Goal: Transaction & Acquisition: Book appointment/travel/reservation

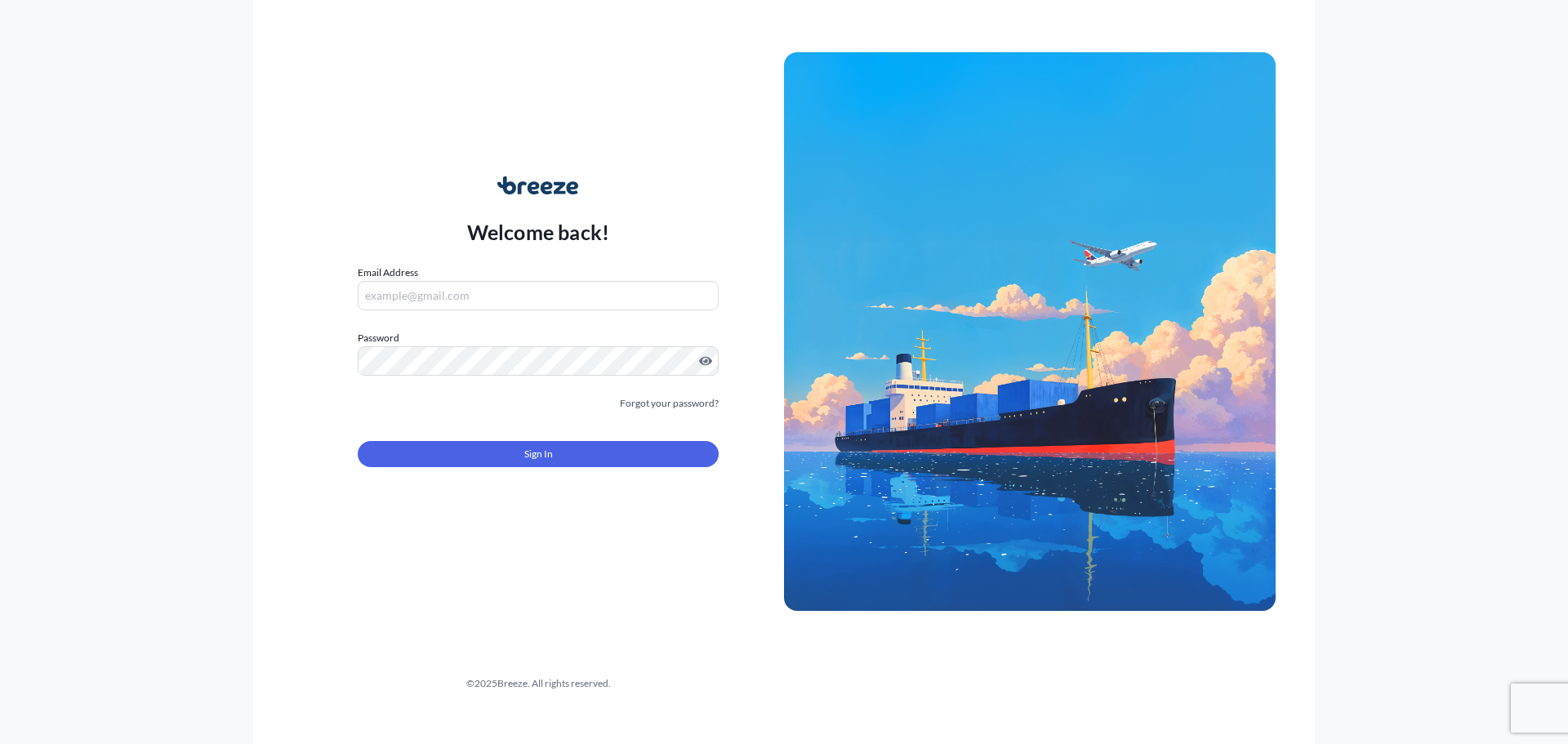
click at [478, 284] on input "Email Address" at bounding box center [538, 295] width 360 height 29
type input "[PERSON_NAME][EMAIL_ADDRESS][DOMAIN_NAME]"
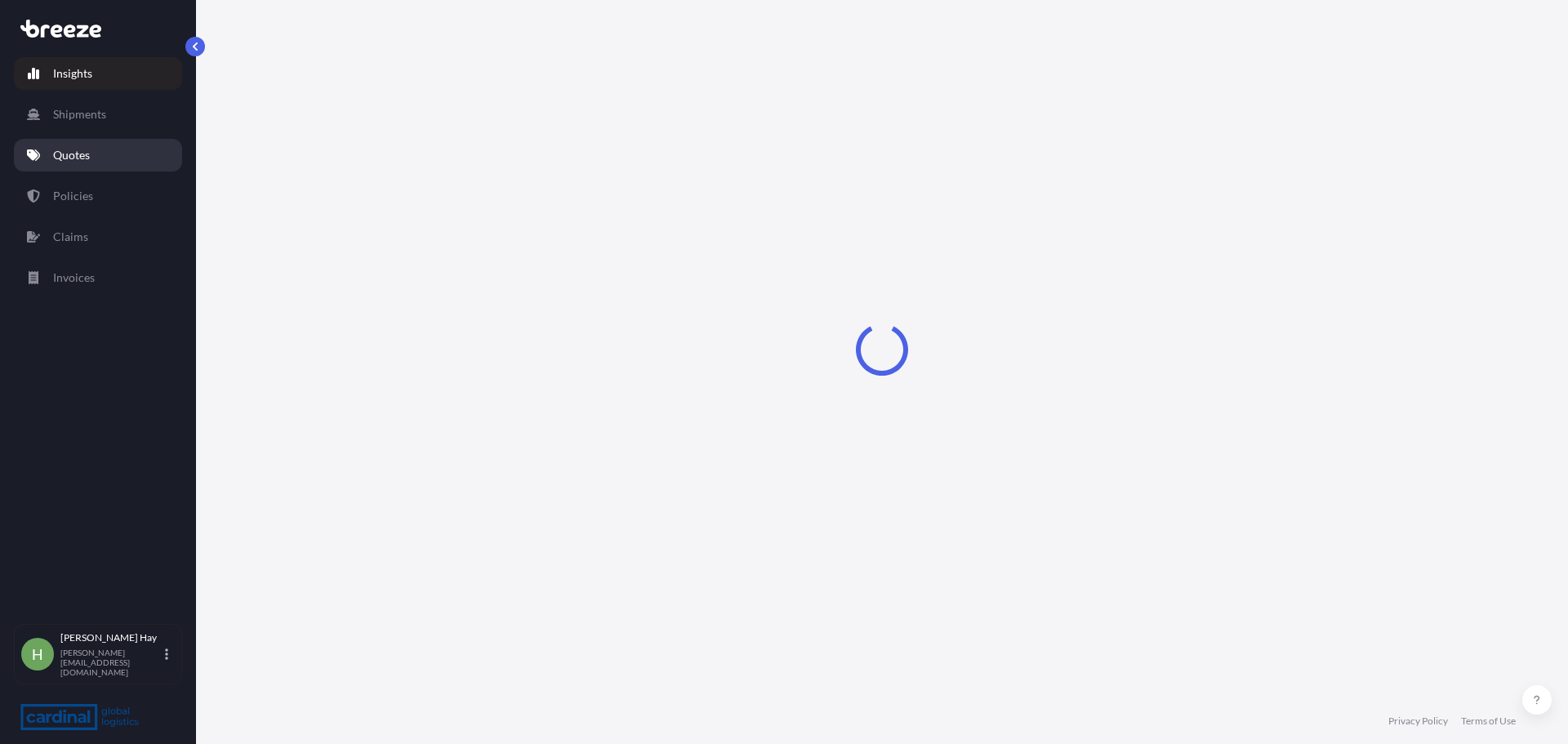
select select "2025"
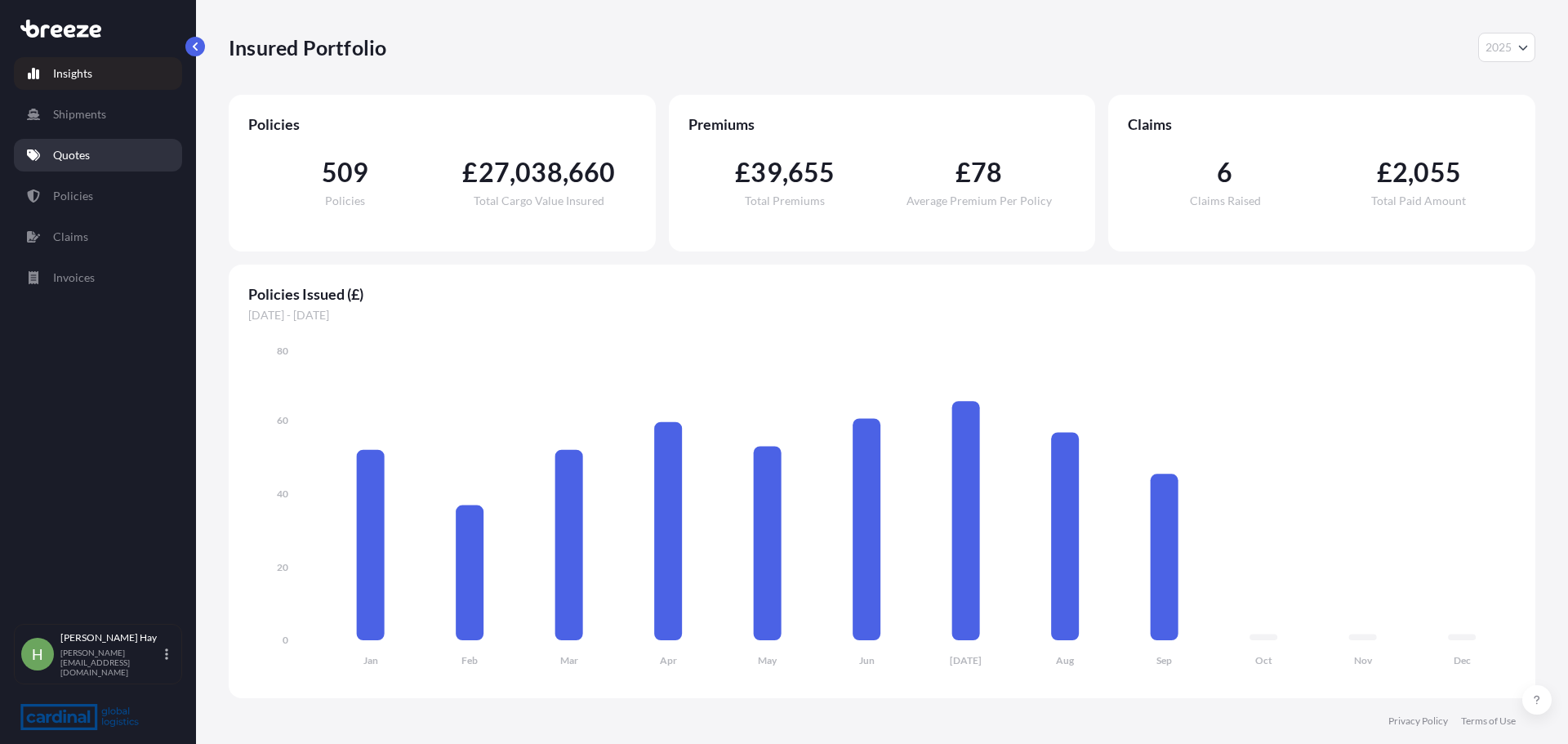
click at [74, 160] on p "Quotes" at bounding box center [71, 155] width 37 height 17
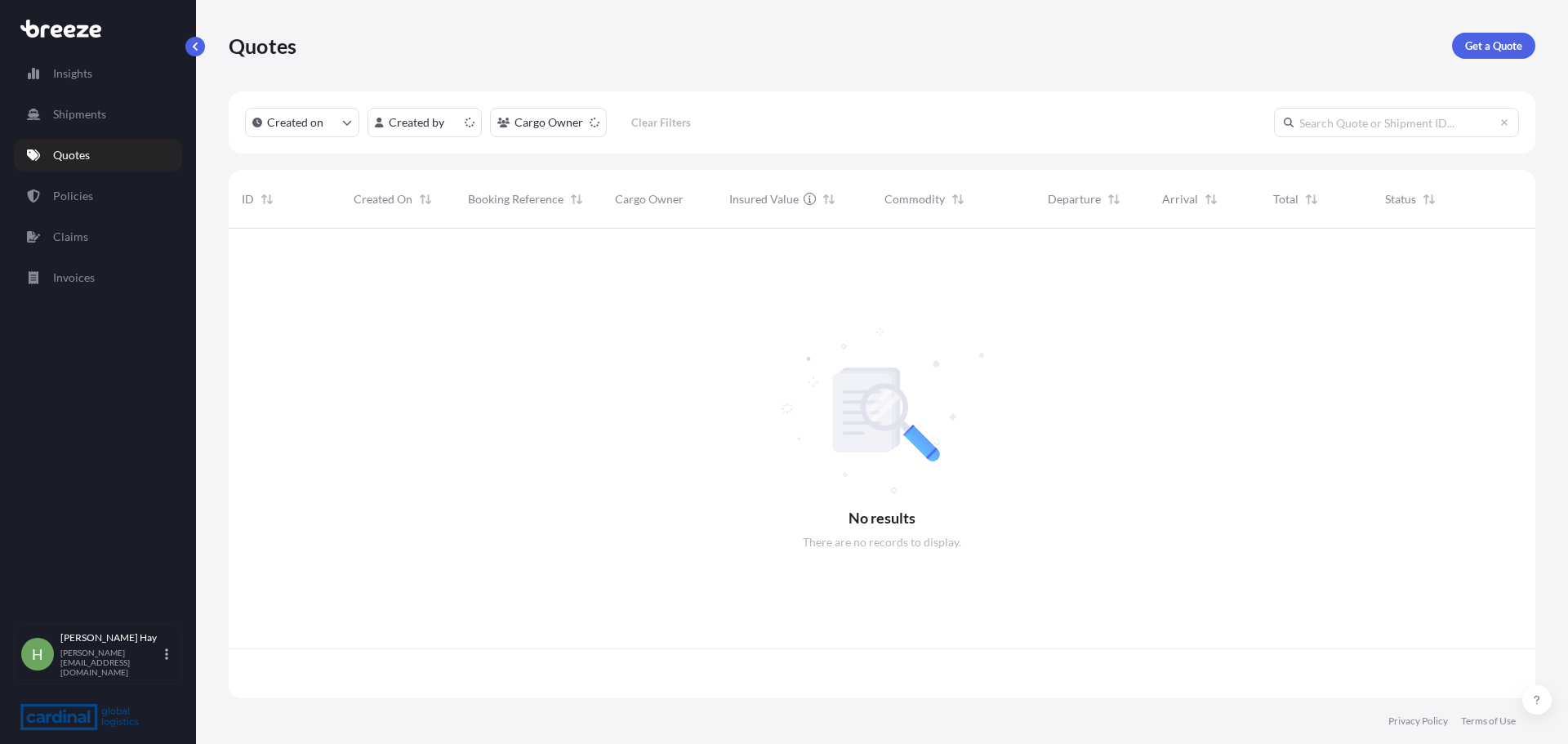
scroll to position [466, 1294]
click at [427, 128] on html "Insights Shipments Quotes Policies Claims Invoices [PERSON_NAME] [PERSON_NAME][…" at bounding box center [784, 372] width 1568 height 744
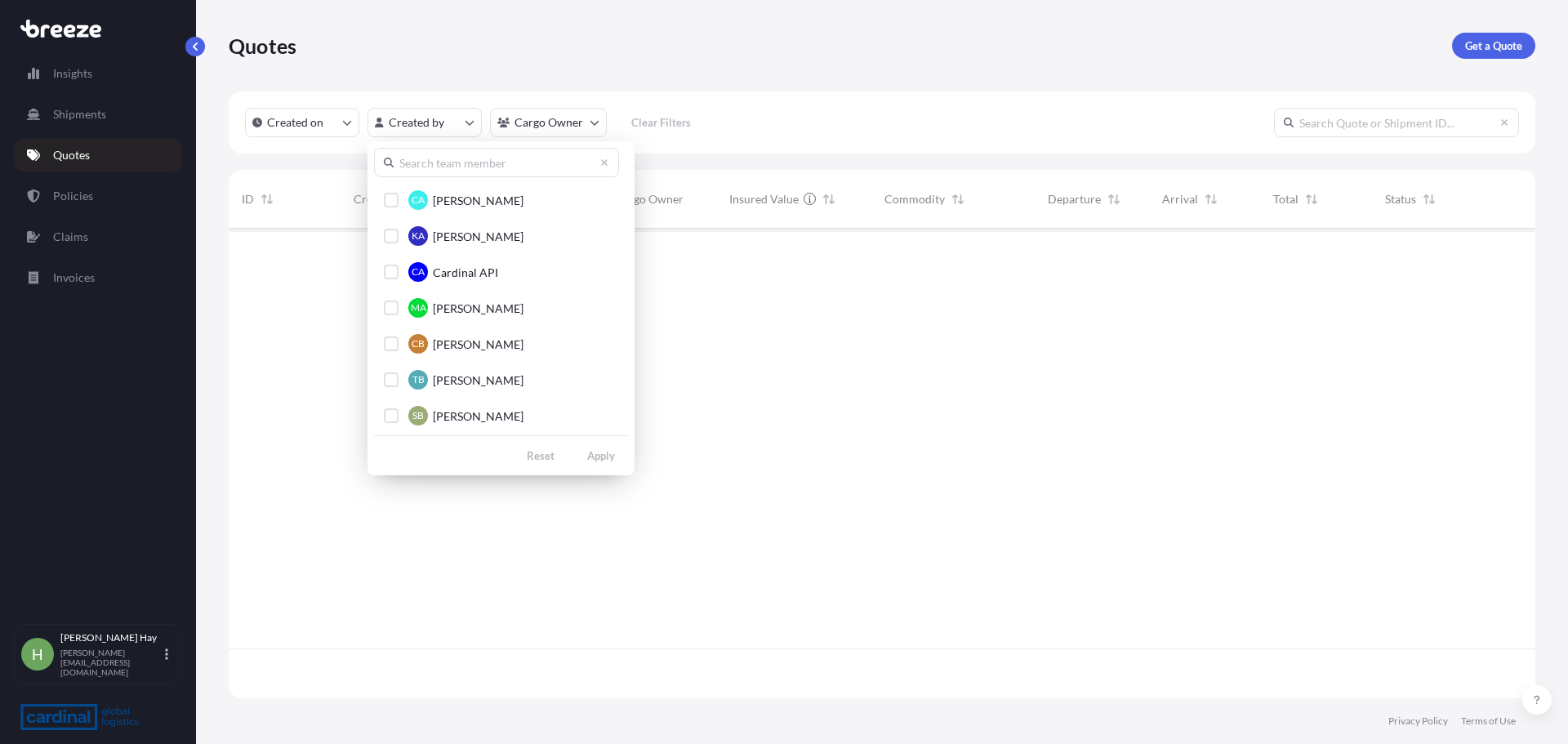
click at [449, 164] on input "text" at bounding box center [496, 162] width 245 height 29
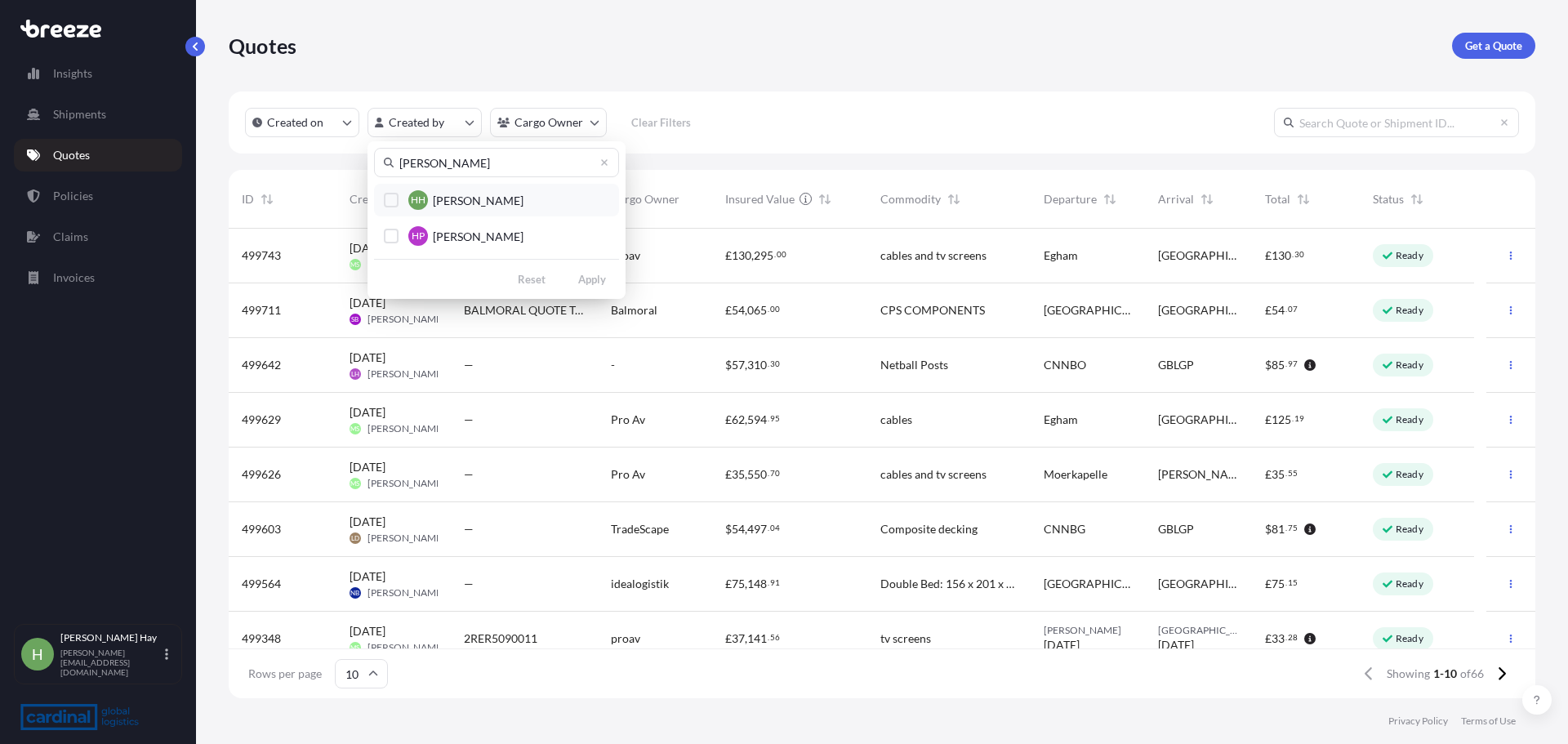
type input "[PERSON_NAME]"
click at [445, 204] on span "[PERSON_NAME]" at bounding box center [478, 201] width 91 height 17
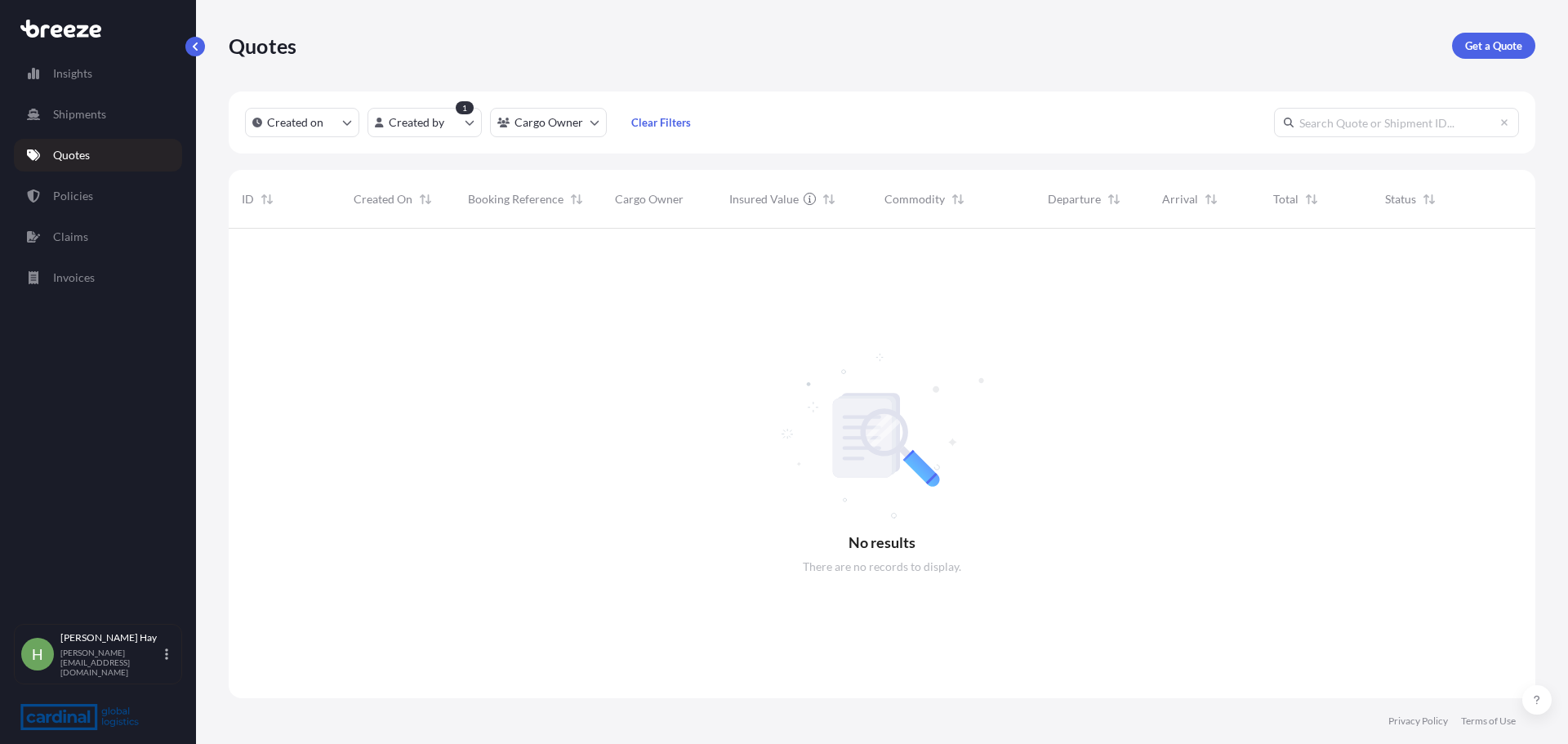
scroll to position [516, 1294]
click at [1474, 51] on p "Get a Quote" at bounding box center [1493, 46] width 57 height 17
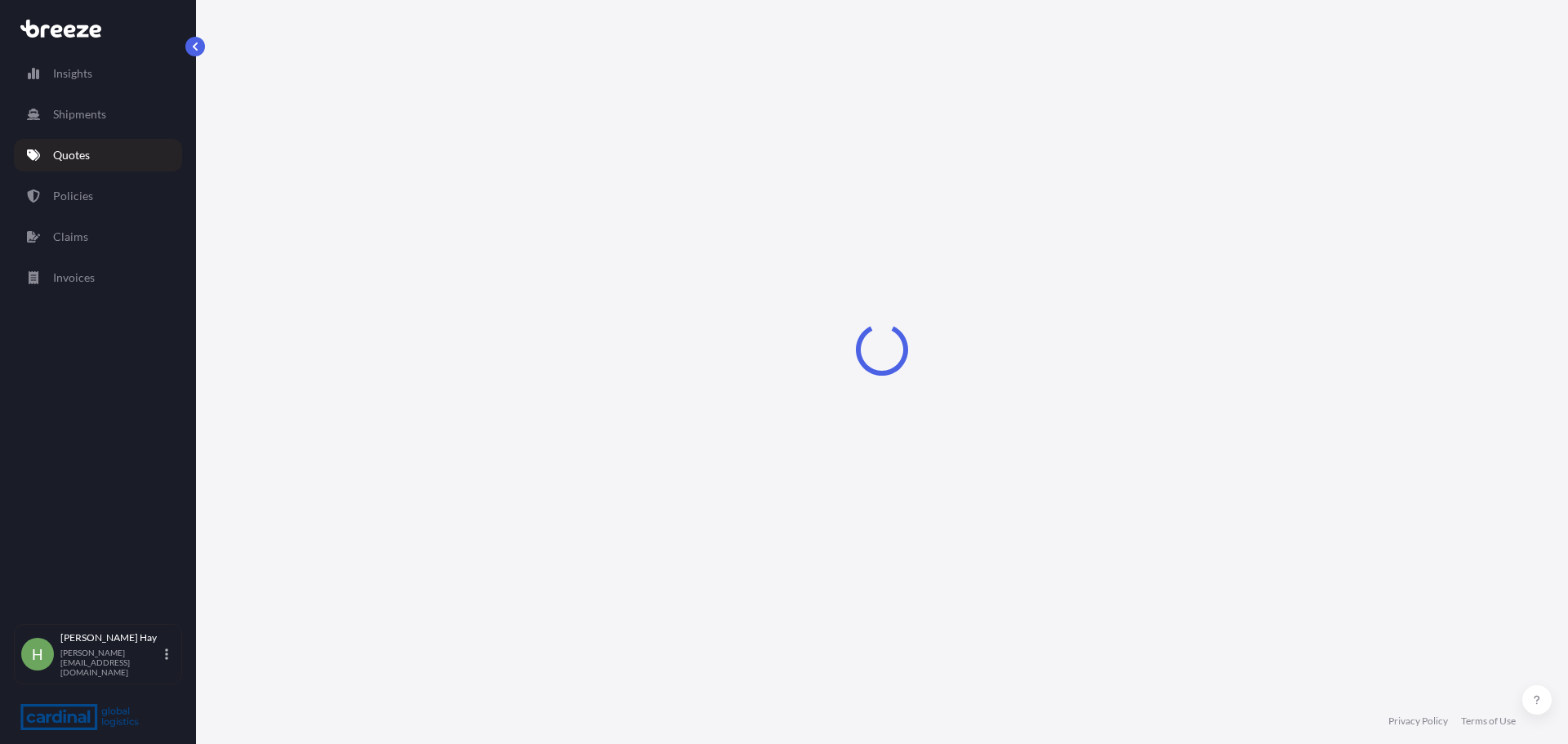
select select "Road"
select select "Sea"
select select "1"
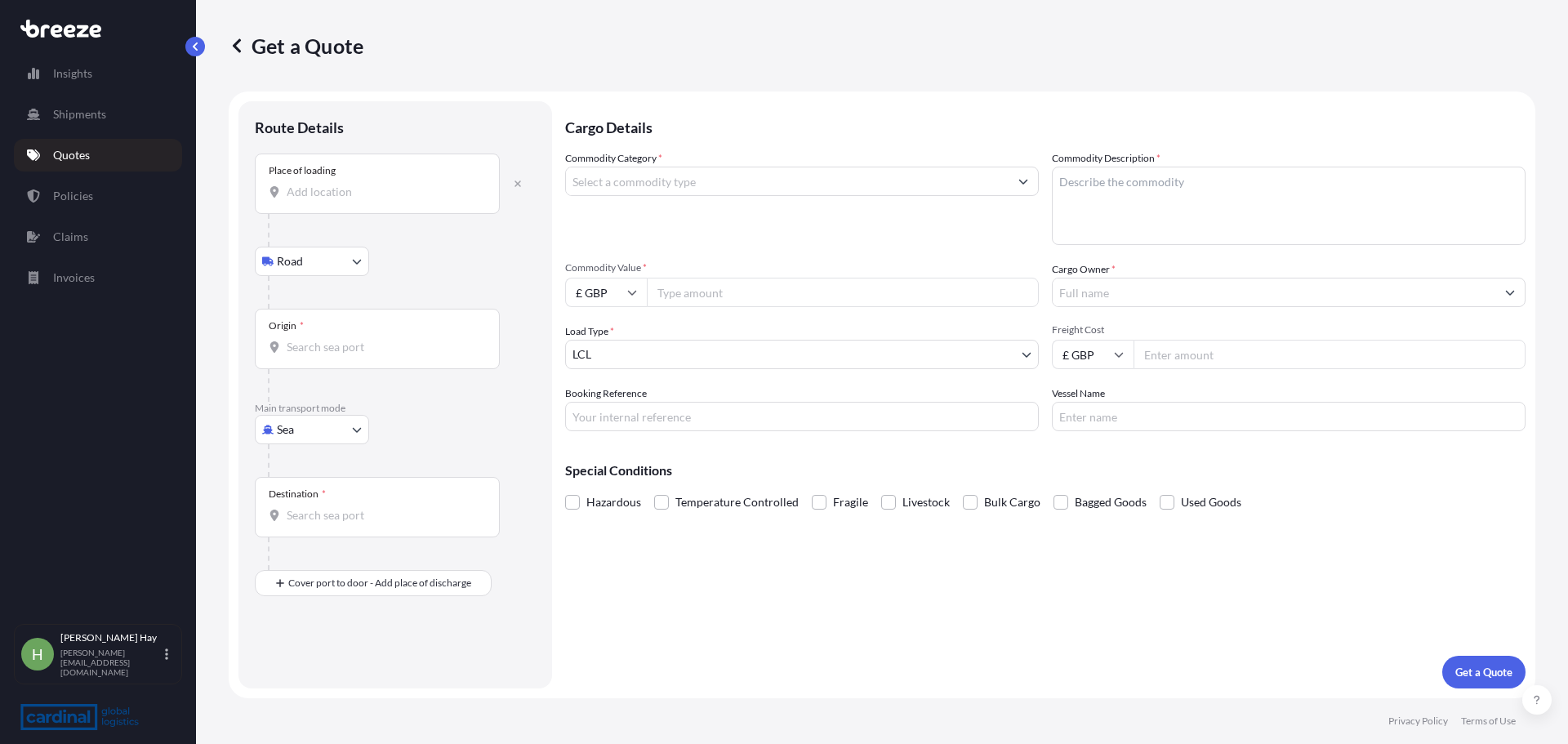
click at [363, 198] on input "Place of loading" at bounding box center [383, 191] width 193 height 17
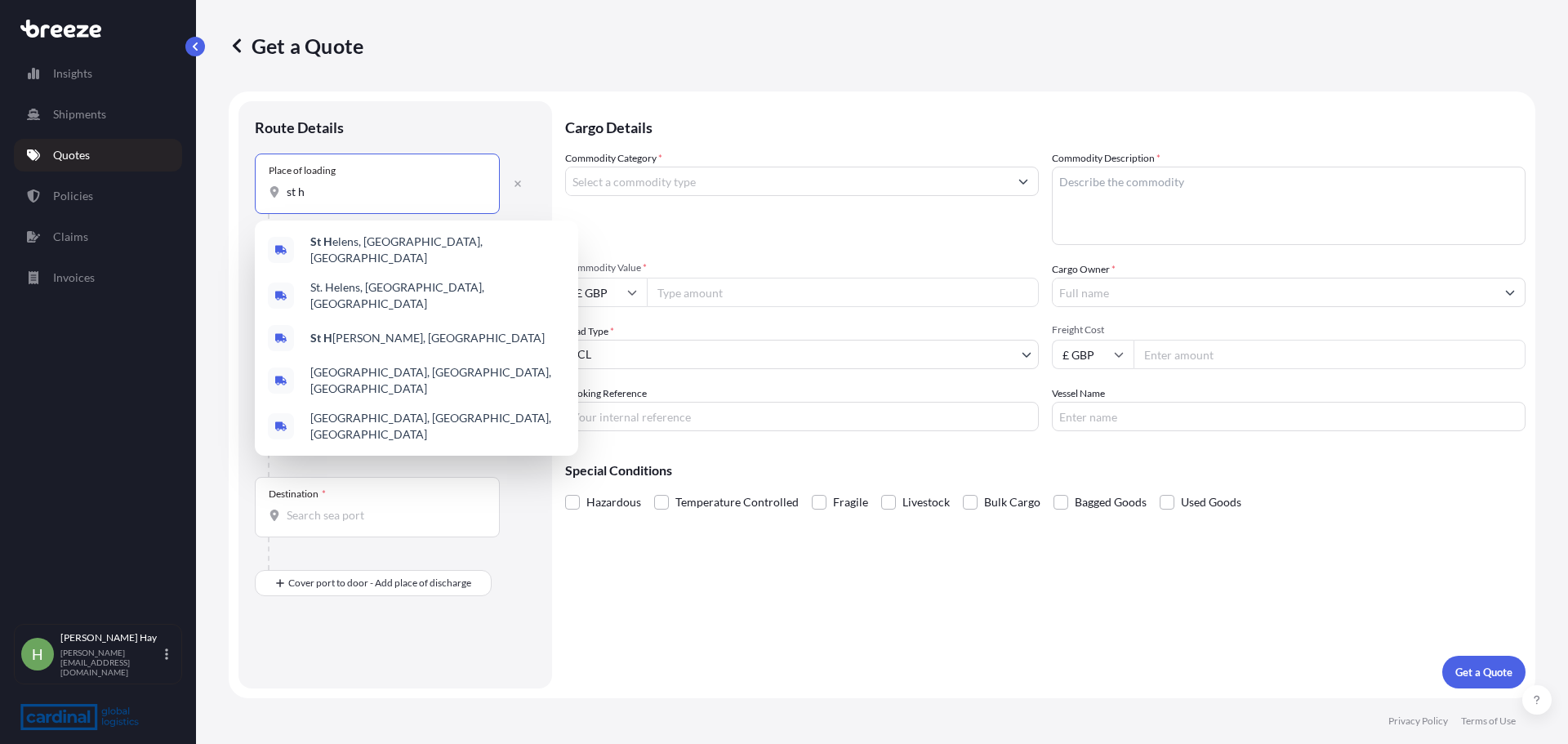
click at [413, 242] on span "St H elens, [GEOGRAPHIC_DATA], [GEOGRAPHIC_DATA]" at bounding box center [437, 249] width 255 height 33
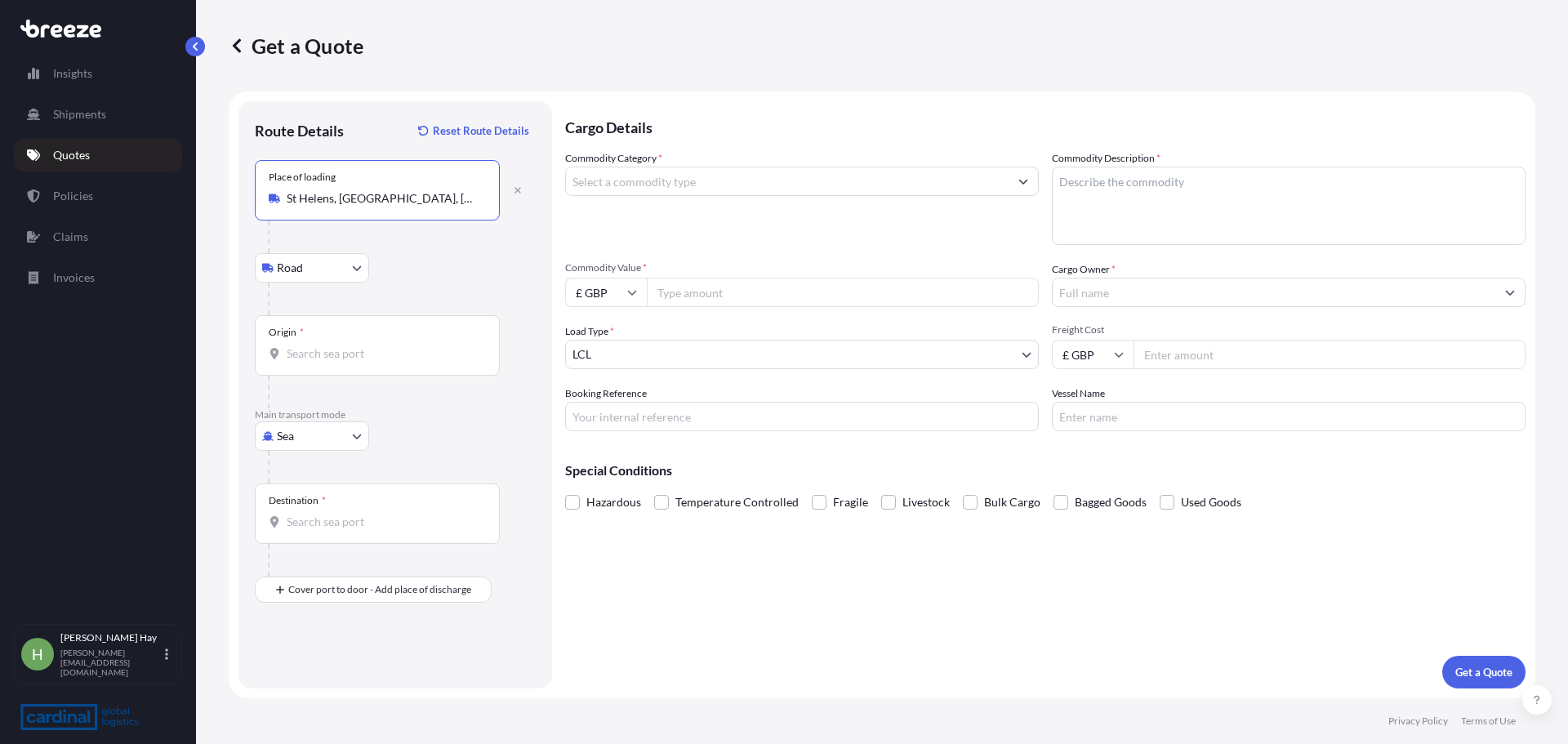
type input "St Helens, [GEOGRAPHIC_DATA], [GEOGRAPHIC_DATA]"
click at [361, 343] on div "Origin *" at bounding box center [377, 346] width 245 height 61
click at [361, 346] on input "Origin *" at bounding box center [383, 353] width 193 height 17
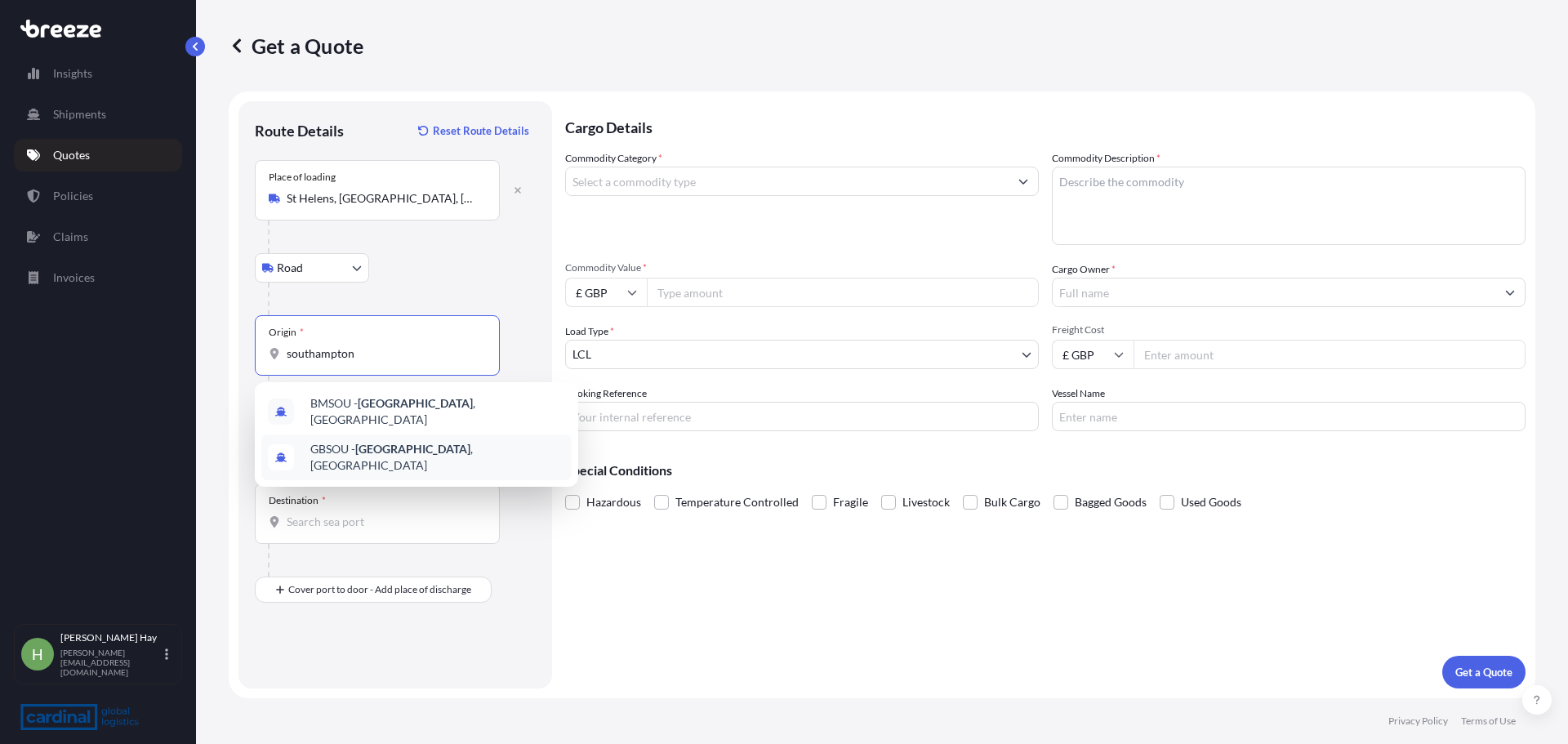
click at [367, 438] on div "GBSOU - [GEOGRAPHIC_DATA] , [GEOGRAPHIC_DATA]" at bounding box center [416, 458] width 310 height 46
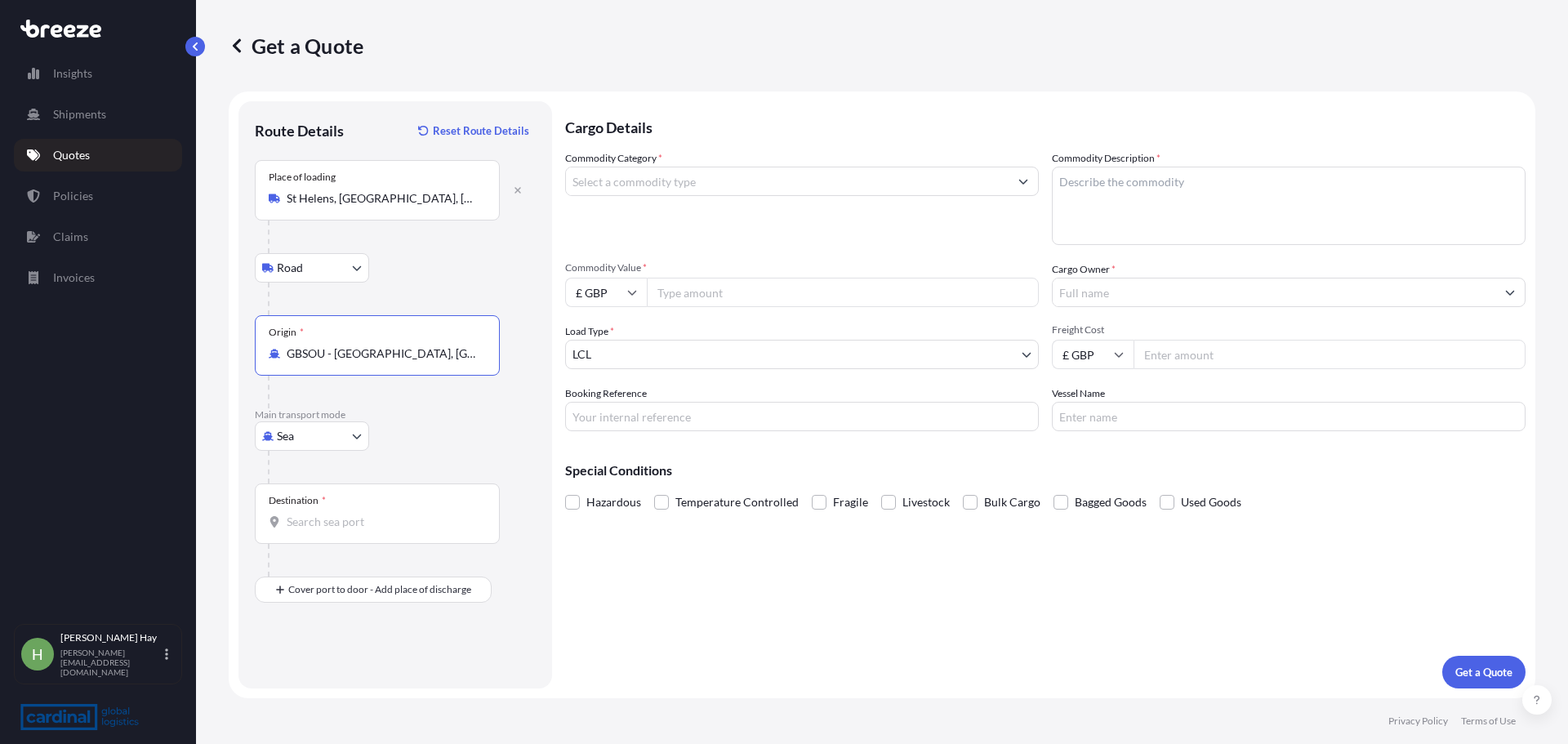
type input "GBSOU - [GEOGRAPHIC_DATA], [GEOGRAPHIC_DATA]"
click at [320, 535] on div "Destination *" at bounding box center [377, 513] width 245 height 61
click at [320, 530] on input "Destination *" at bounding box center [383, 522] width 193 height 17
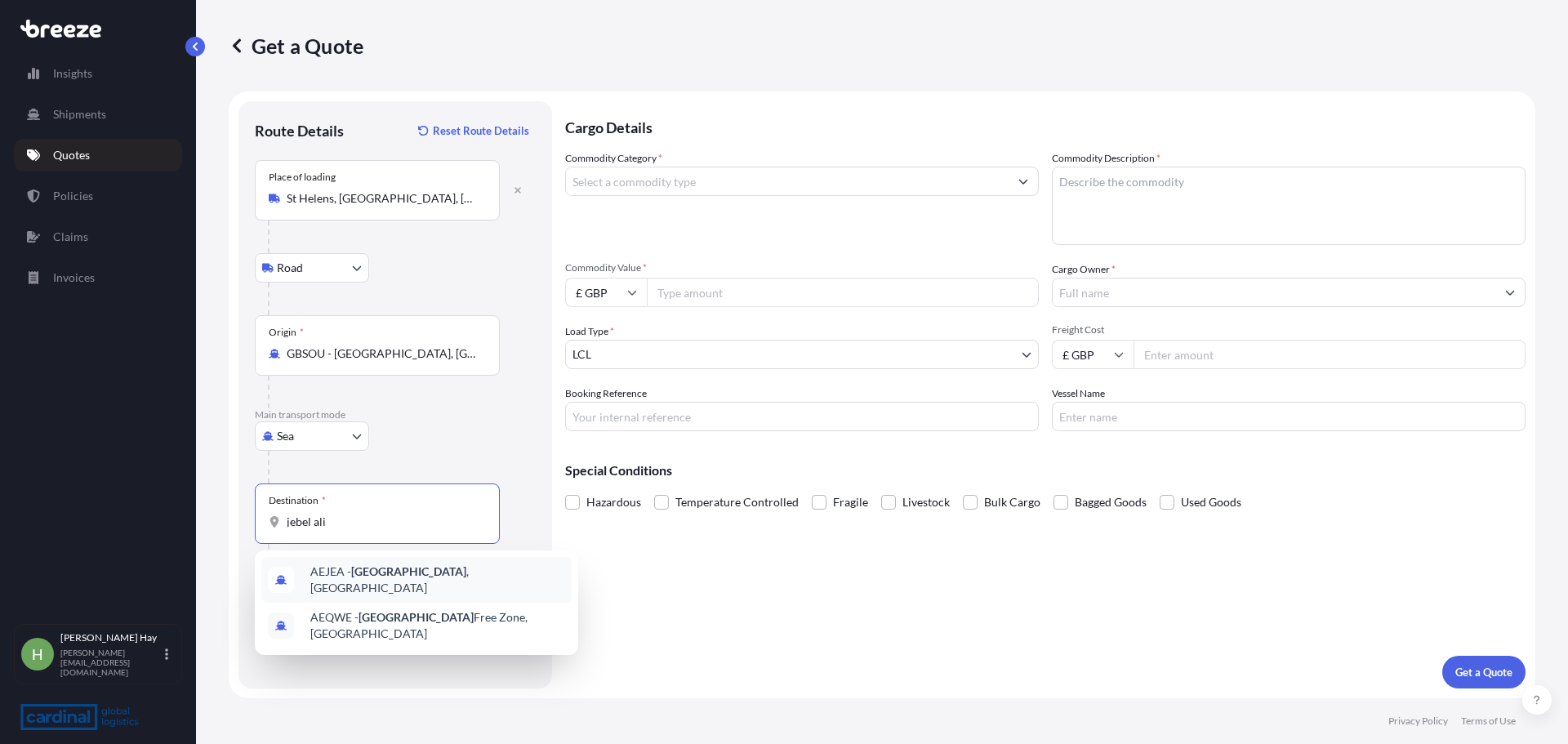
click at [336, 567] on div "AEJEA - [GEOGRAPHIC_DATA] , [GEOGRAPHIC_DATA]" at bounding box center [416, 580] width 310 height 46
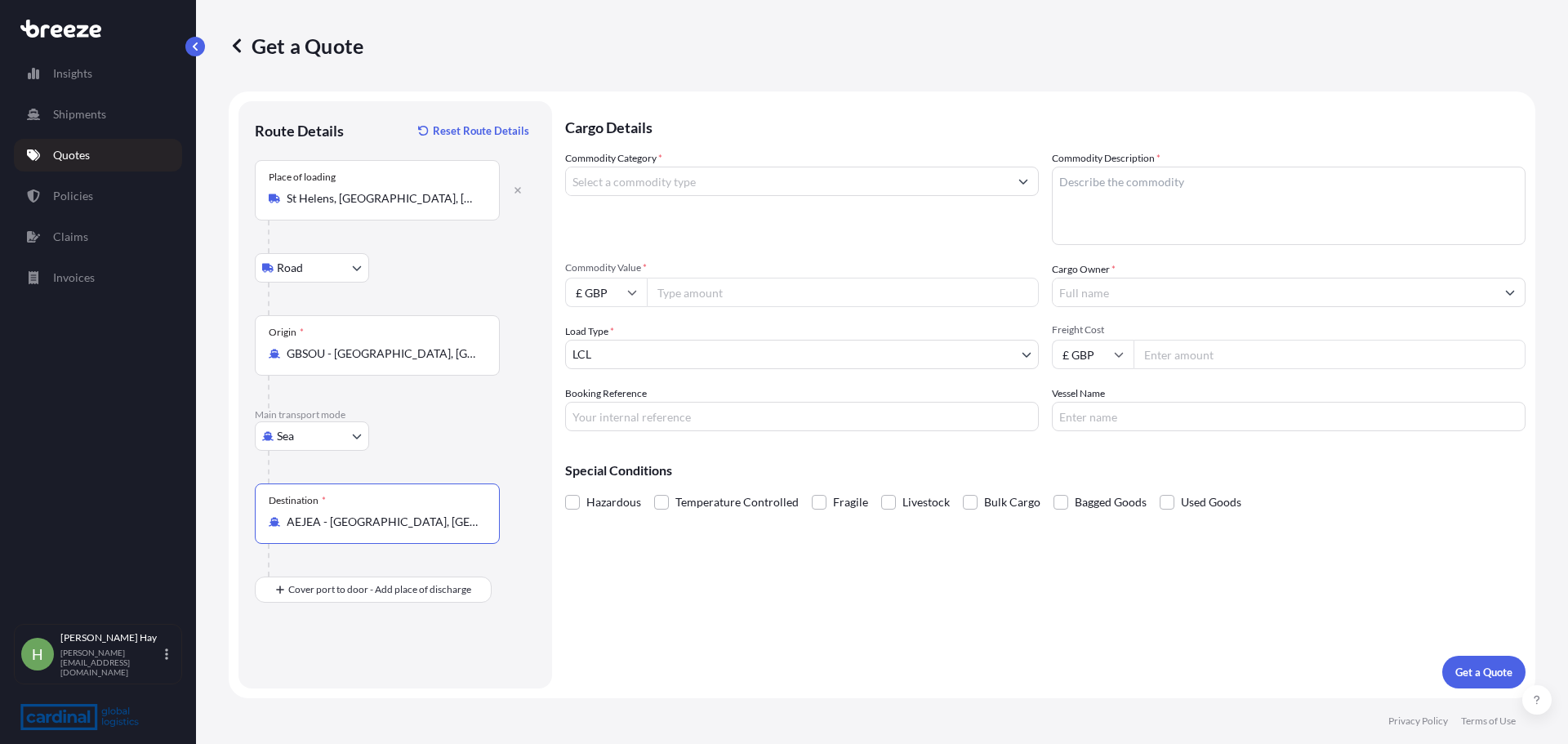
type input "AEJEA - [GEOGRAPHIC_DATA], [GEOGRAPHIC_DATA]"
click at [648, 196] on div "Commodity Category *" at bounding box center [801, 197] width 473 height 94
click at [652, 183] on input "Commodity Category *" at bounding box center [787, 181] width 442 height 29
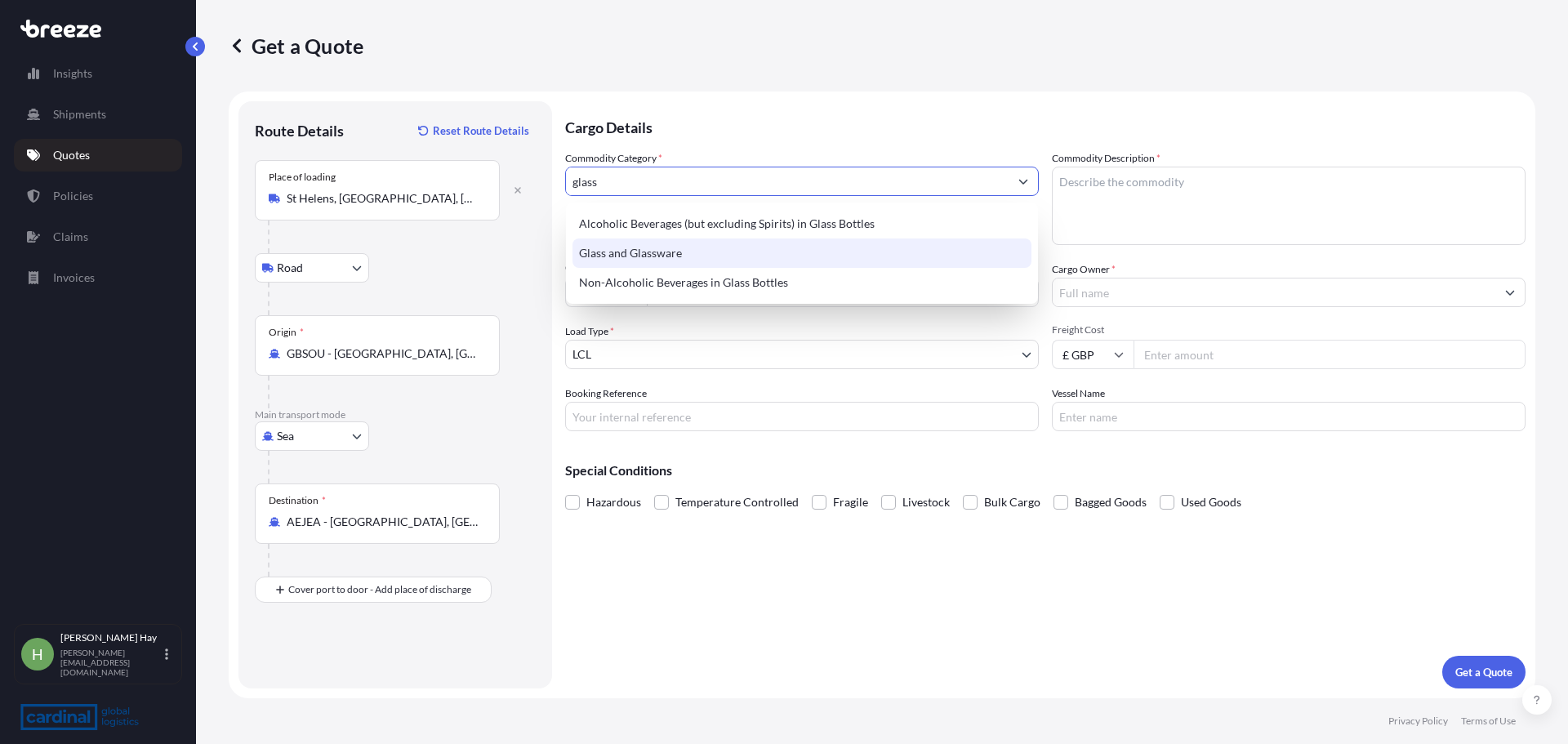
click at [647, 243] on div "Glass and Glassware" at bounding box center [801, 252] width 459 height 29
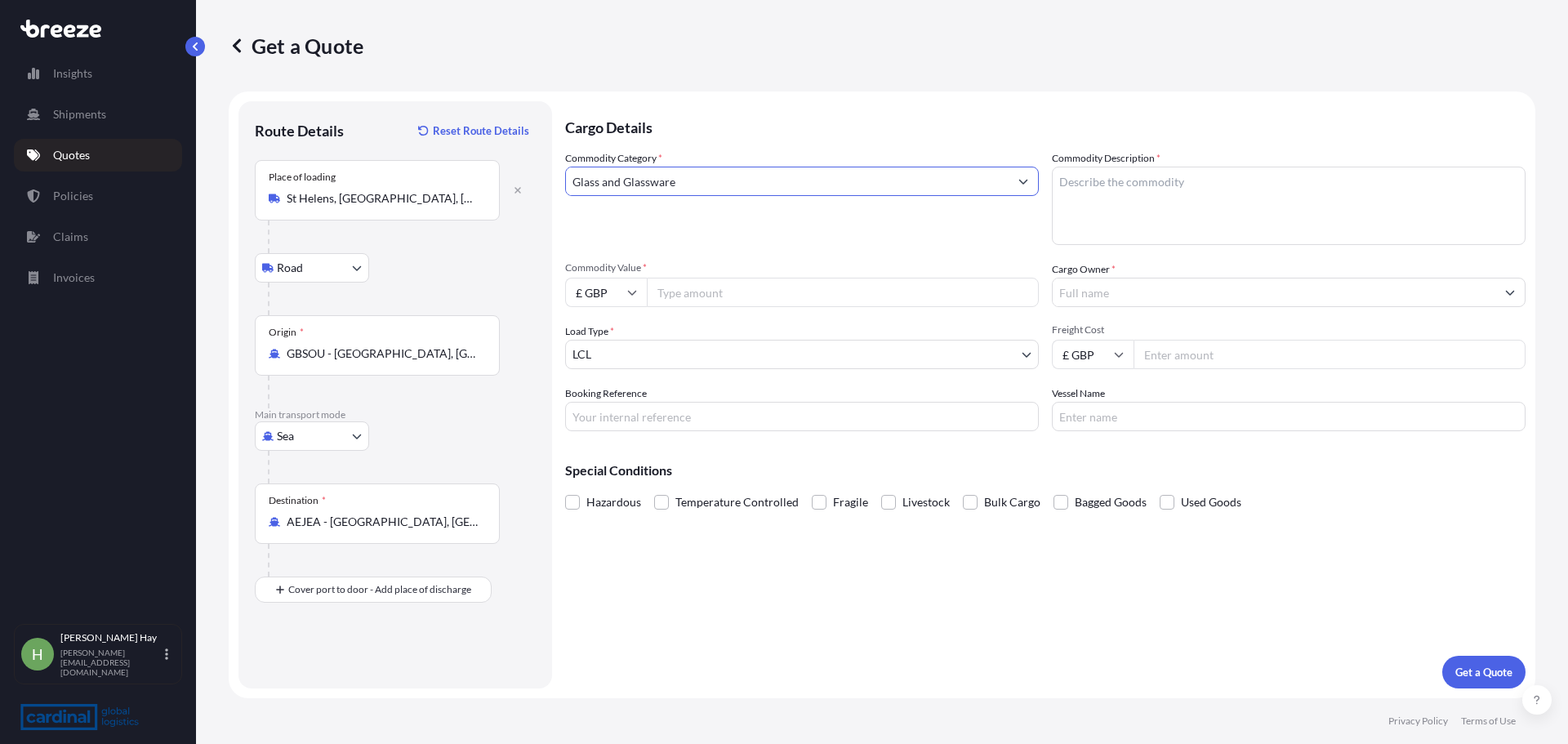
type input "Glass and Glassware"
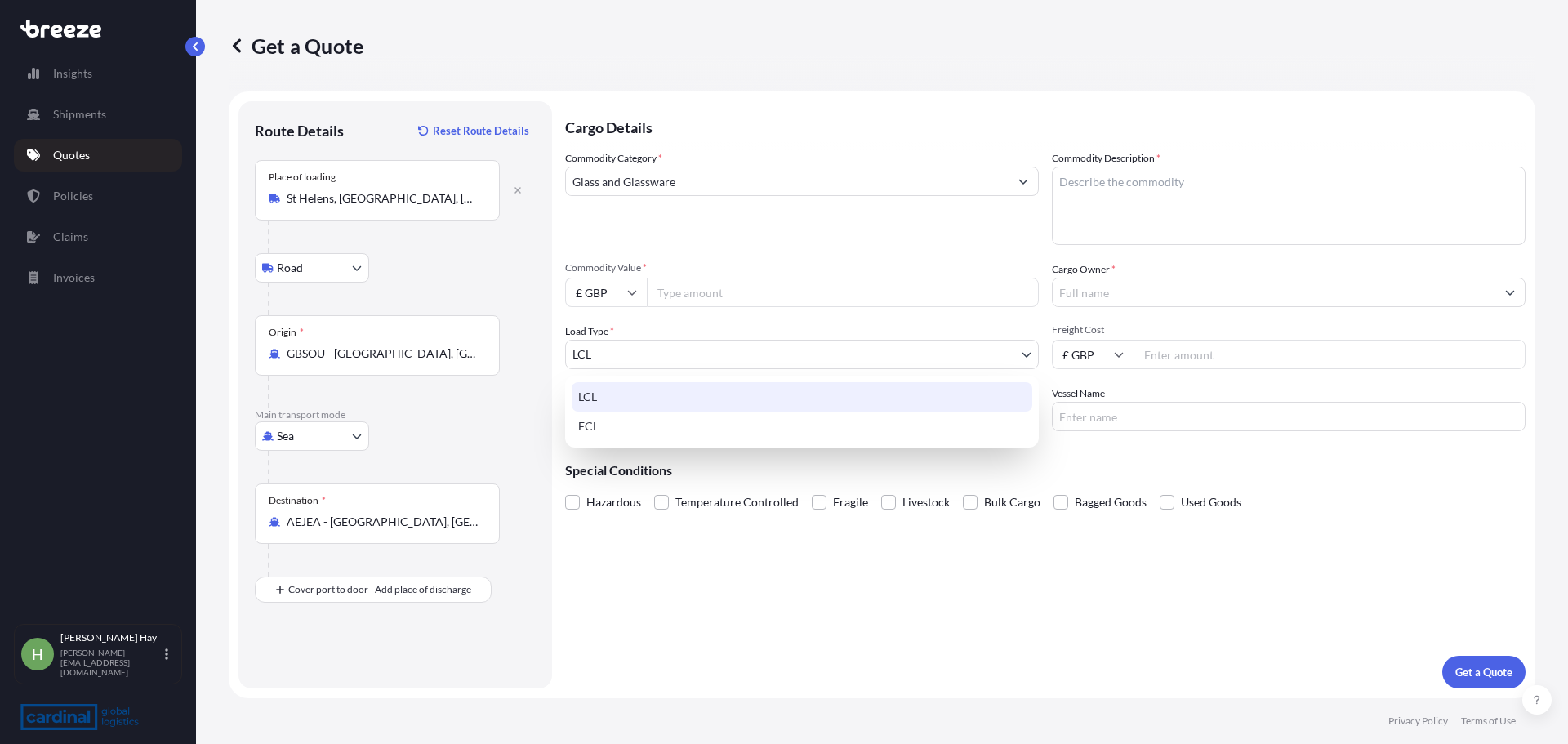
click at [668, 351] on body "2 options available. 140 options available. 55 options available. 5 options ava…" at bounding box center [784, 372] width 1568 height 744
click at [635, 427] on div "FCL" at bounding box center [801, 426] width 460 height 29
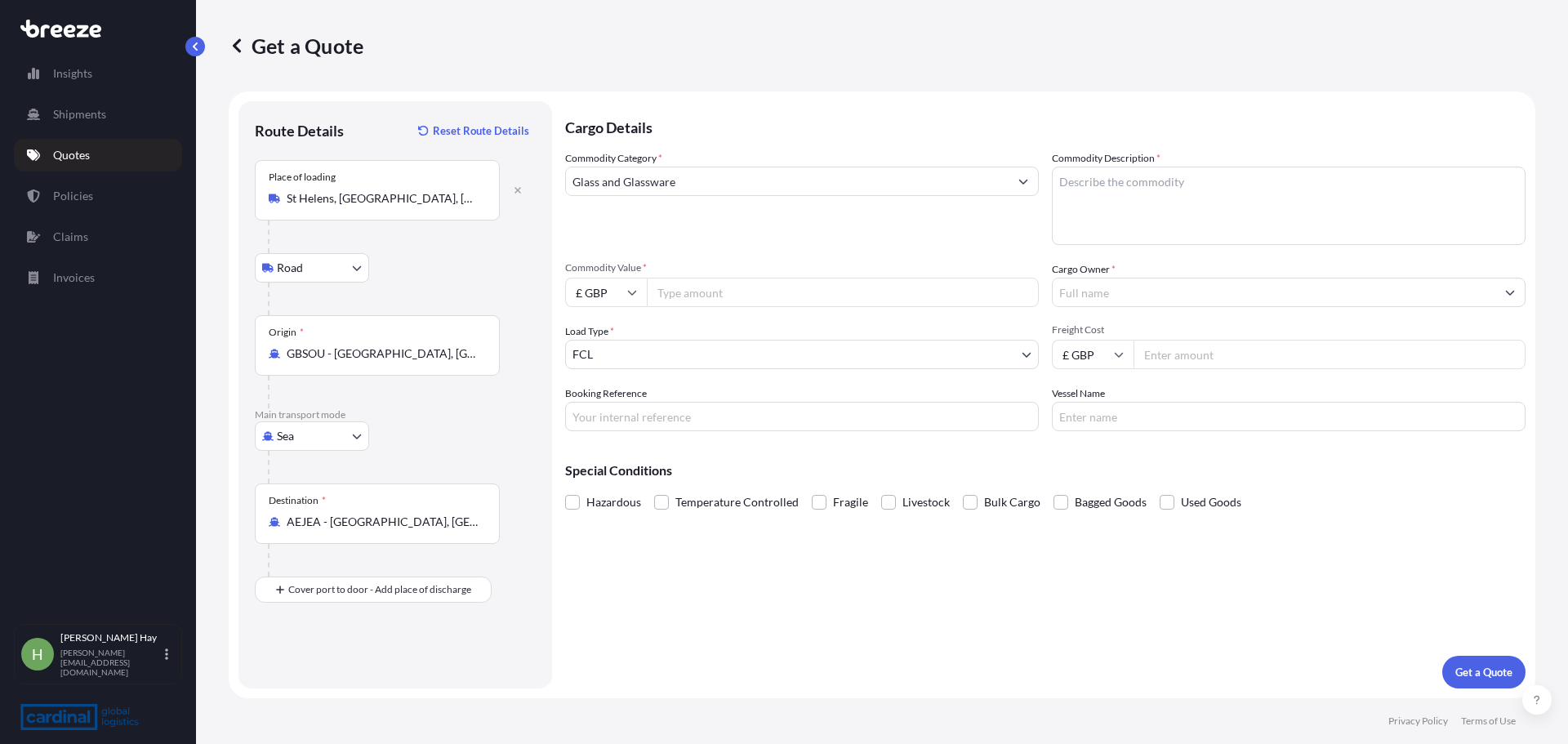
click at [744, 296] on input "Commodity Value *" at bounding box center [843, 292] width 392 height 29
type input "20000"
click at [1117, 203] on textarea "Commodity Description *" at bounding box center [1288, 205] width 473 height 78
type textarea "11"
click at [1139, 281] on input "Cargo Owner *" at bounding box center [1274, 292] width 442 height 29
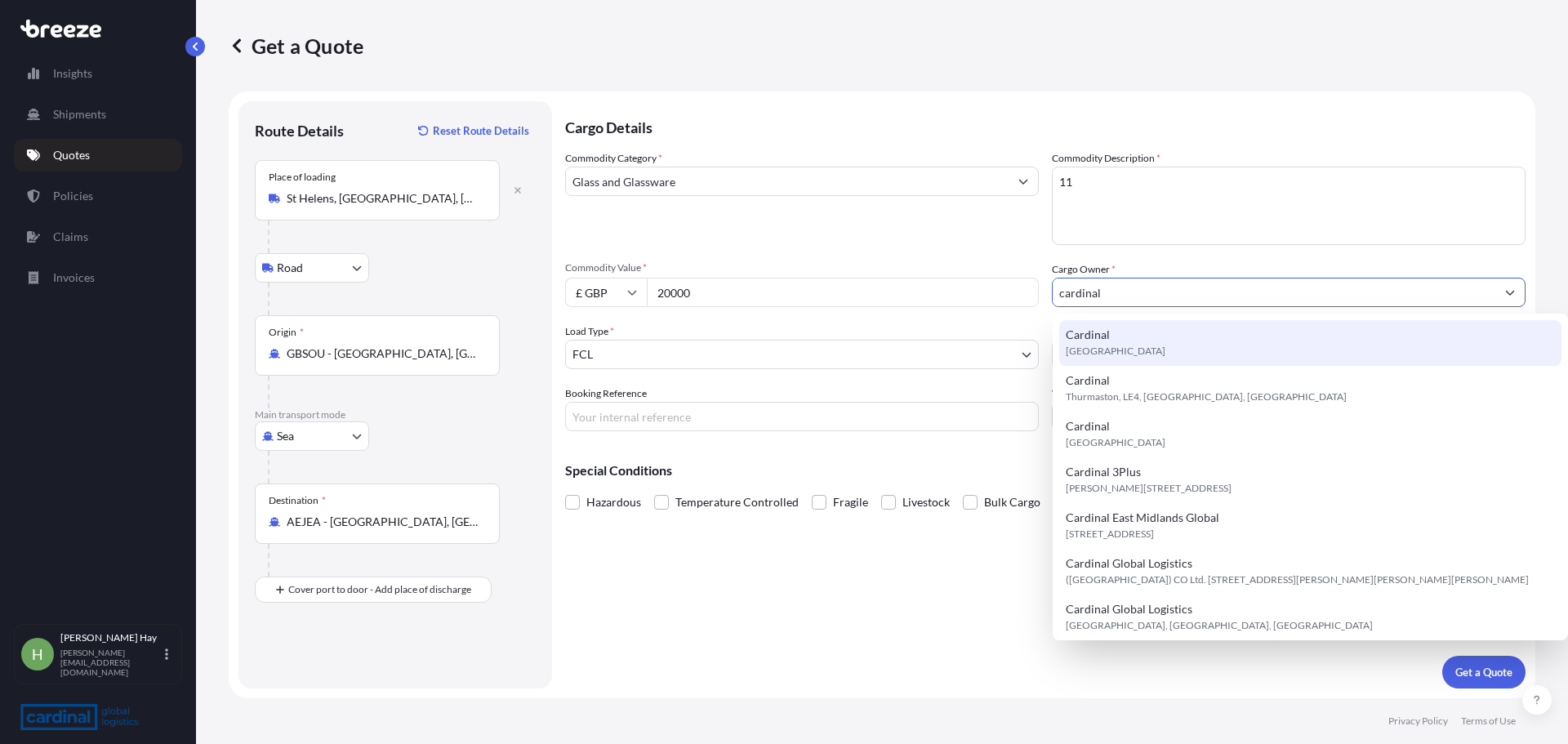
click at [1107, 339] on span "Cardinal" at bounding box center [1088, 335] width 44 height 17
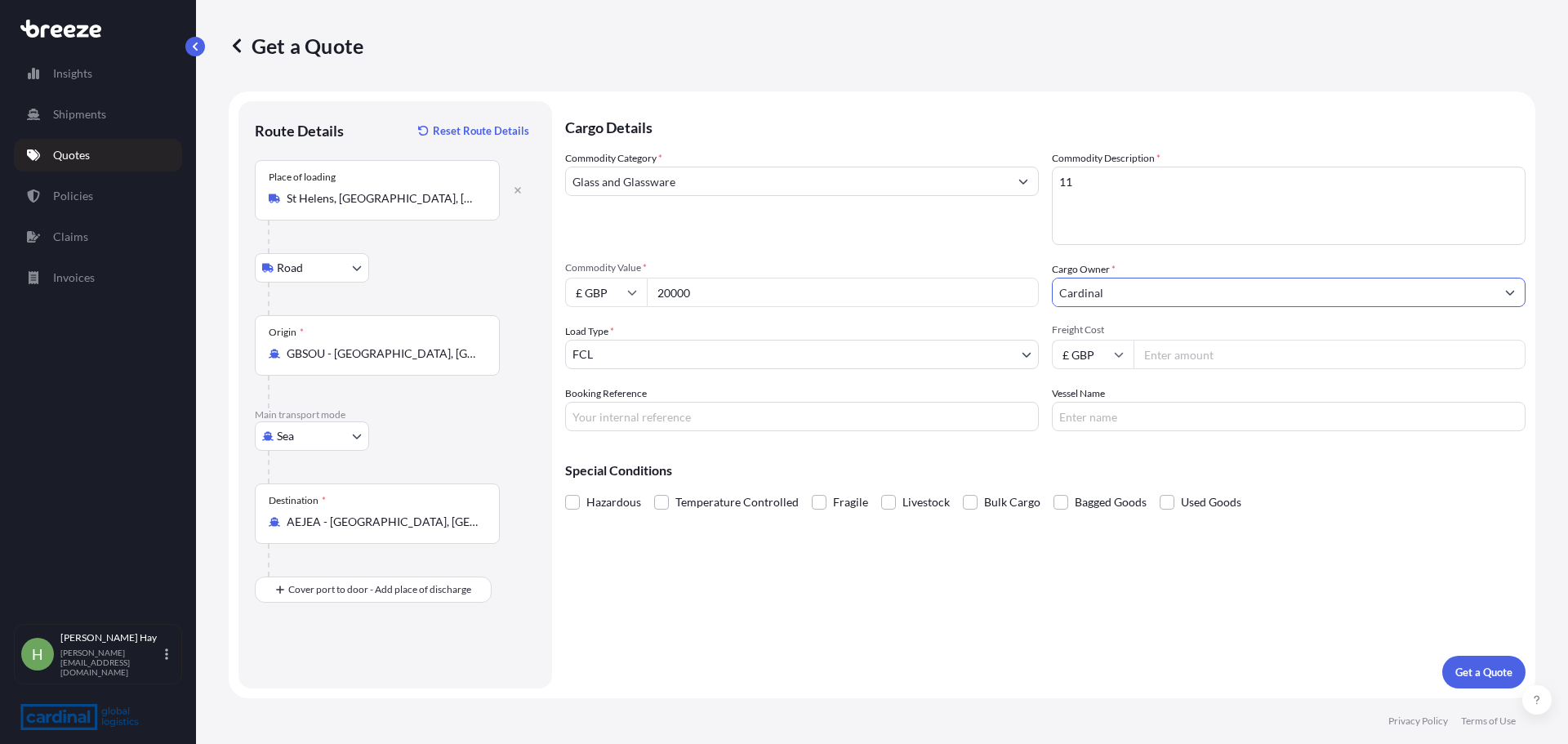
type input "Cardinal"
click at [586, 505] on span "Hazardous" at bounding box center [613, 502] width 55 height 25
click at [565, 490] on input "Hazardous" at bounding box center [565, 490] width 0 height 0
click at [1467, 673] on p "Get a Quote" at bounding box center [1483, 672] width 57 height 17
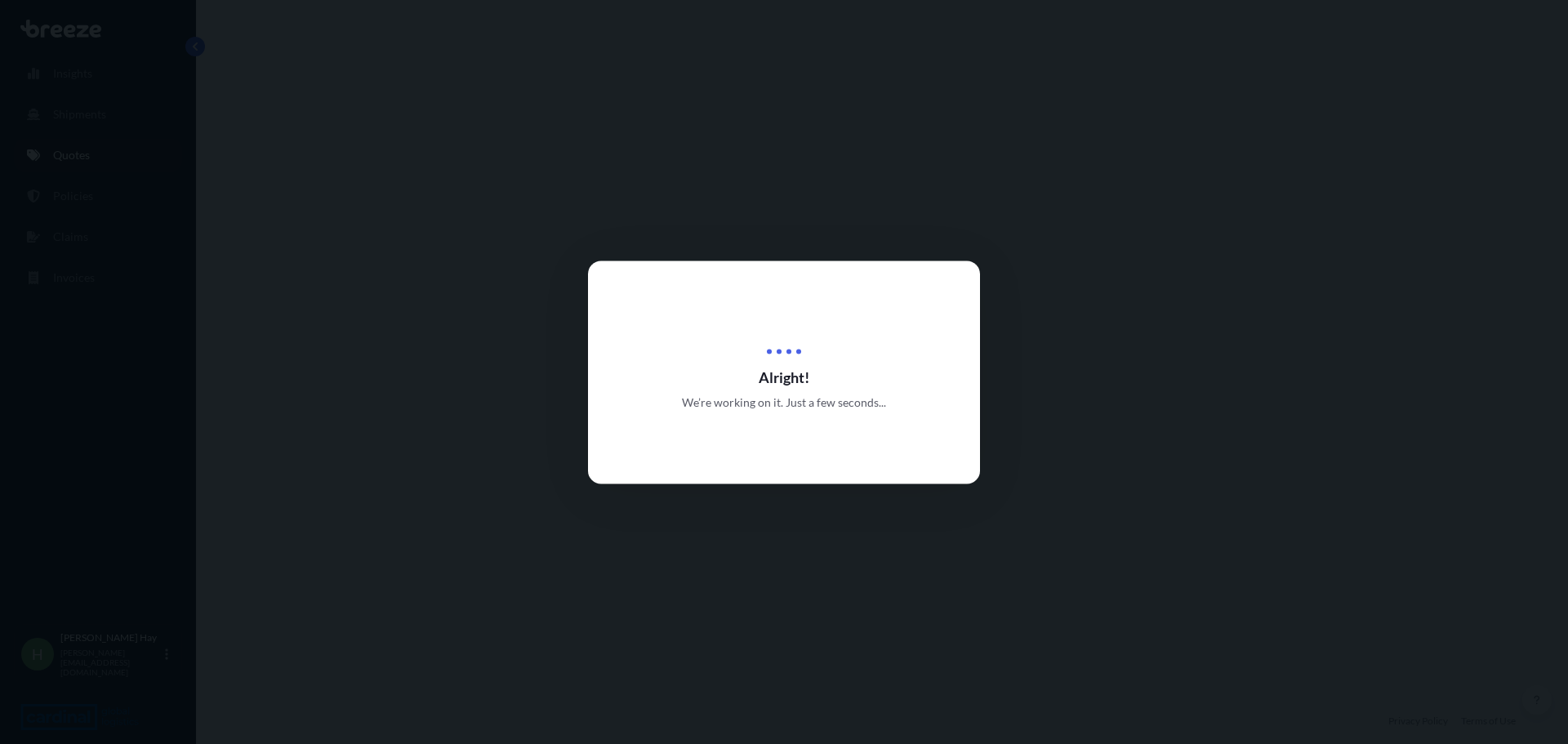
select select "Road"
select select "Sea"
select select "2"
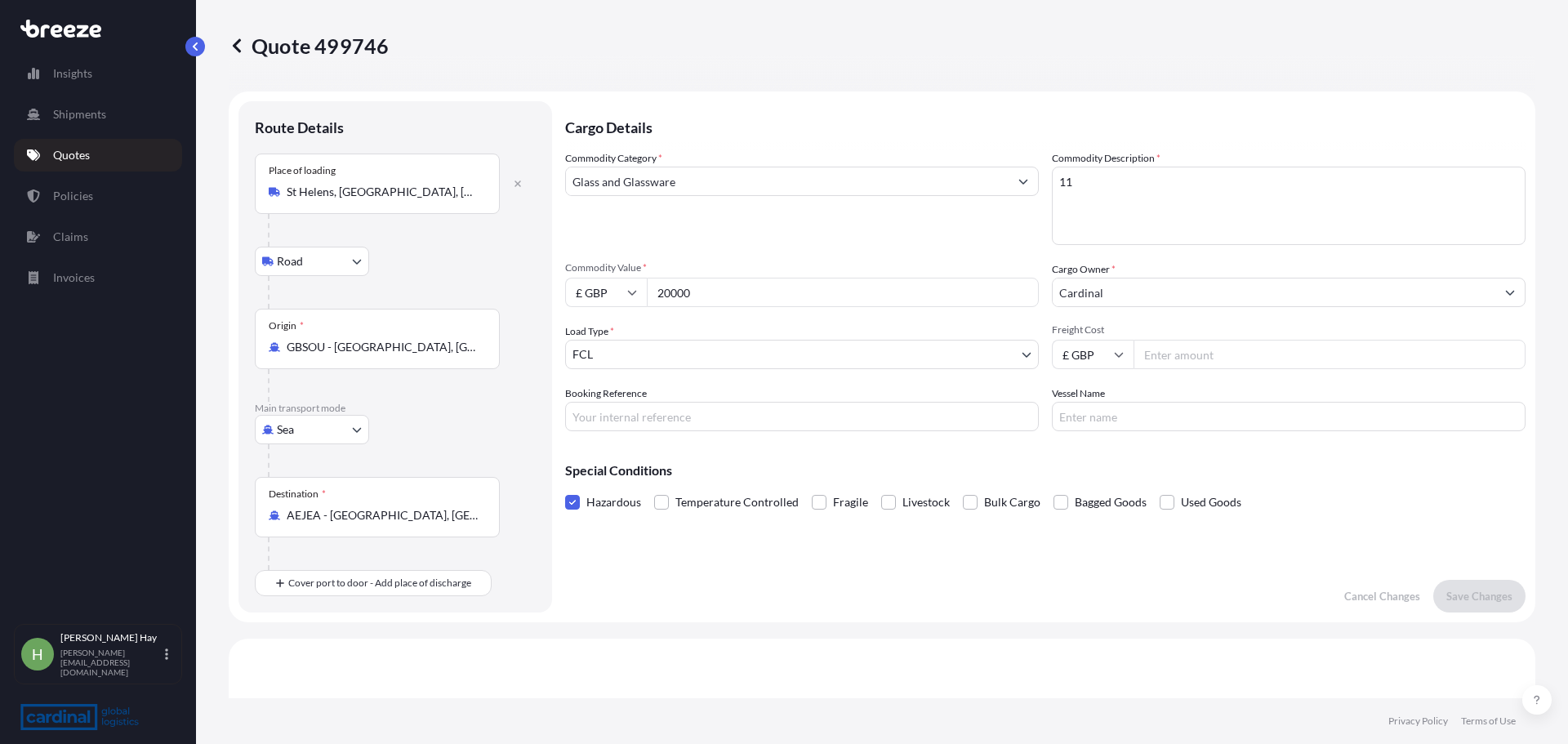
click at [574, 495] on span at bounding box center [572, 502] width 15 height 15
click at [565, 490] on input "Hazardous" at bounding box center [565, 490] width 0 height 0
click at [815, 500] on span at bounding box center [819, 502] width 15 height 15
click at [812, 490] on input "Fragile" at bounding box center [812, 490] width 0 height 0
click at [1504, 592] on button "Save Changes" at bounding box center [1479, 596] width 93 height 33
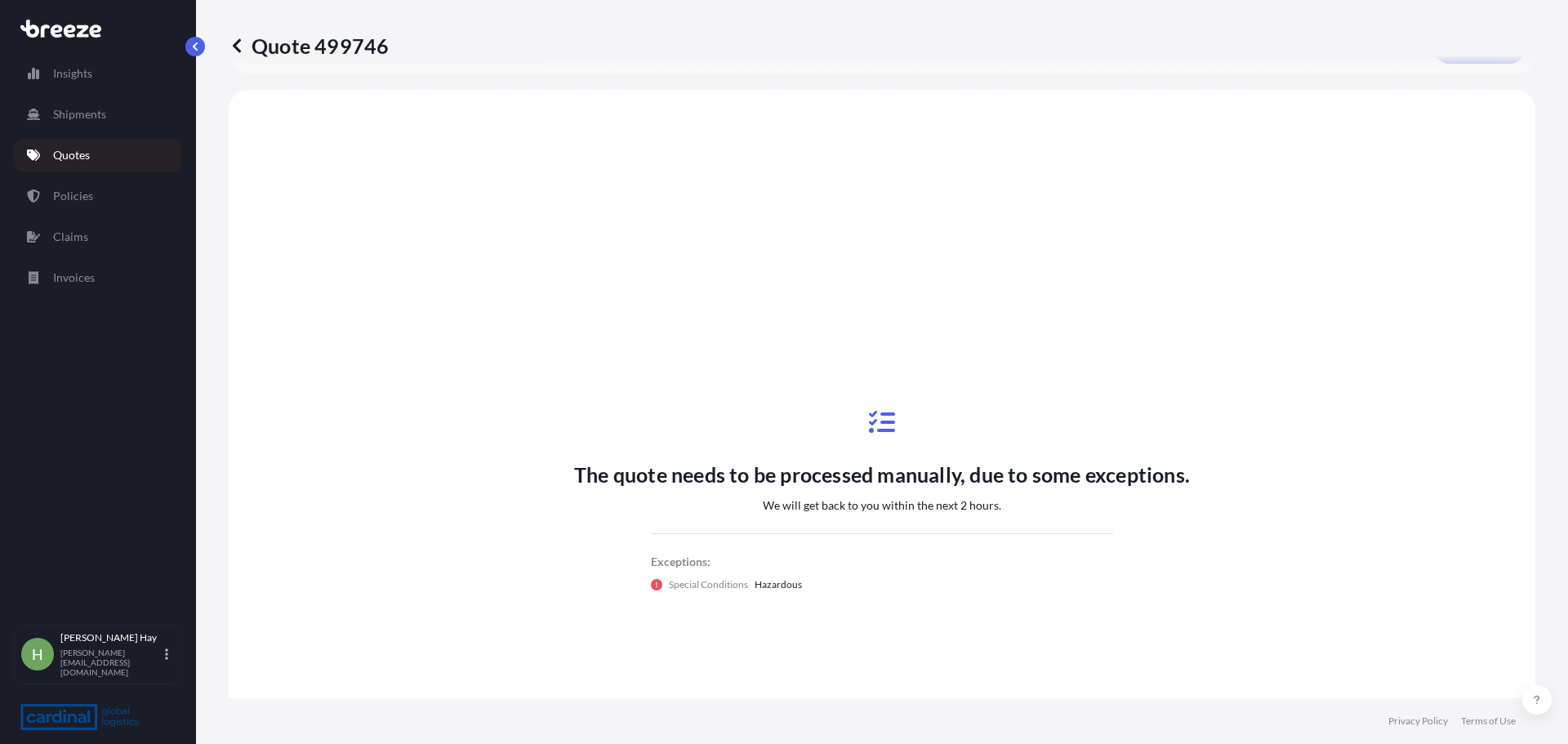
scroll to position [557, 0]
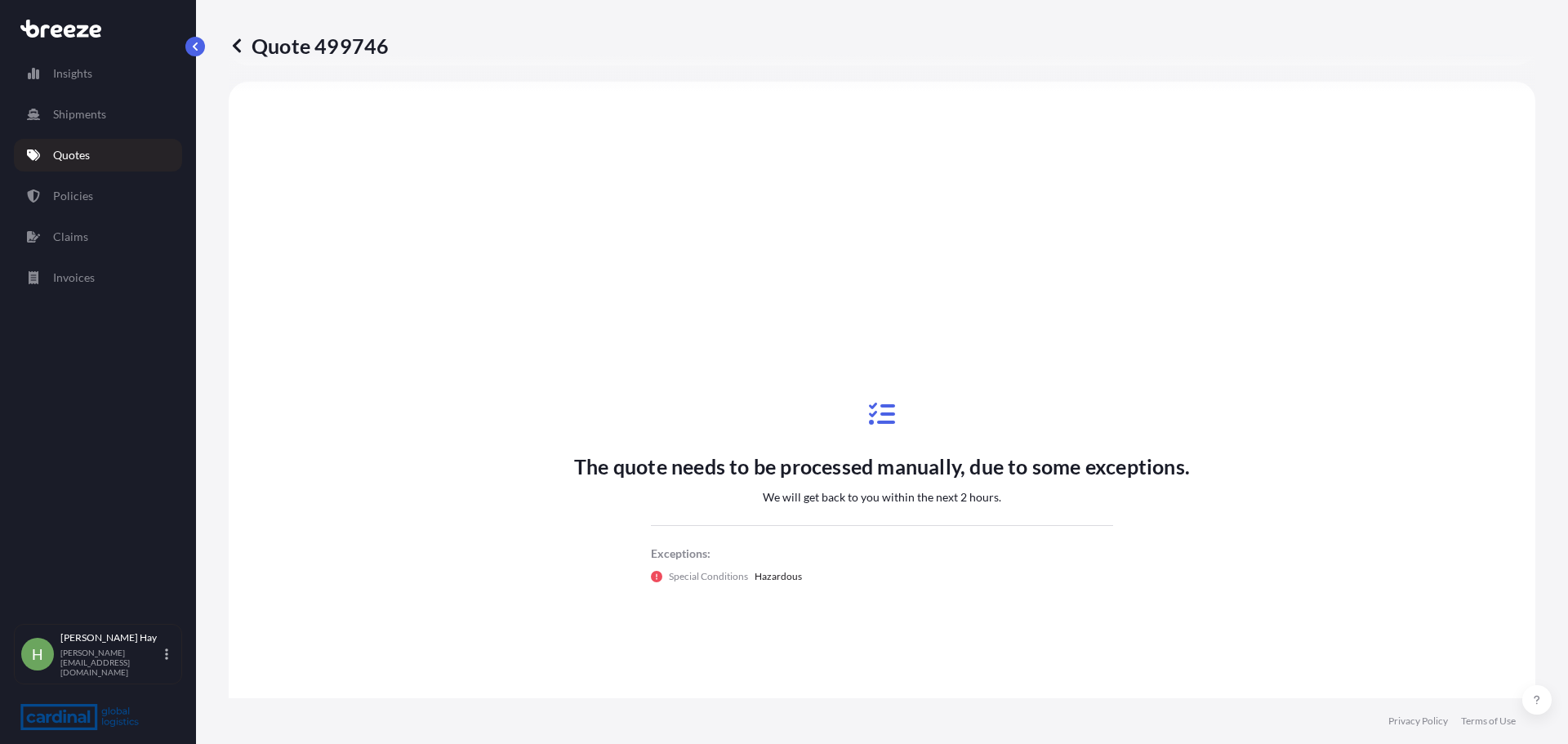
select select "Road"
select select "Sea"
select select "2"
